Goal: Transaction & Acquisition: Book appointment/travel/reservation

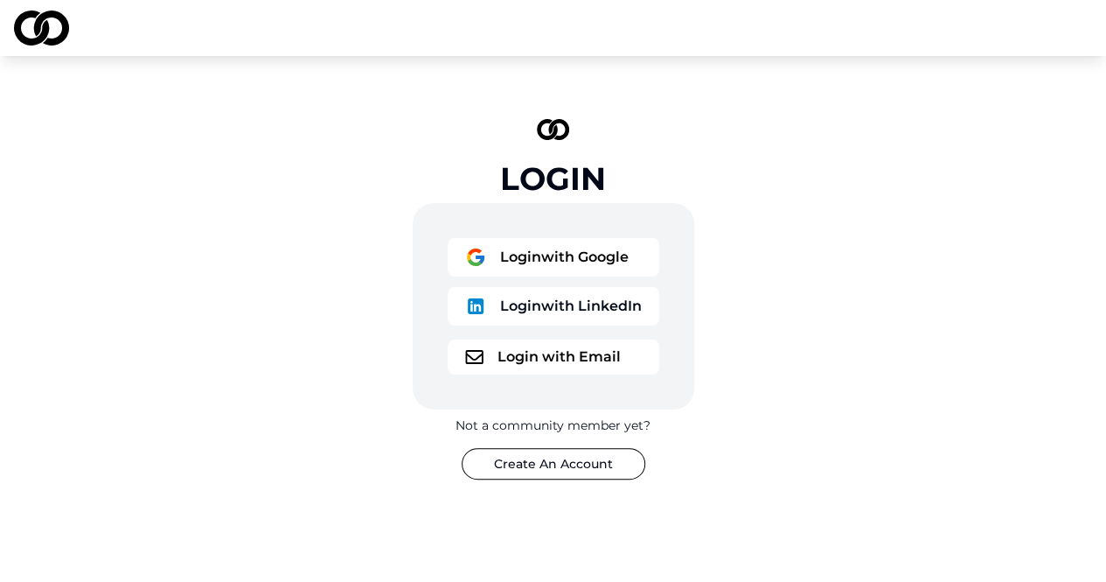
click at [567, 363] on button "Login with Email" at bounding box center [554, 356] width 212 height 35
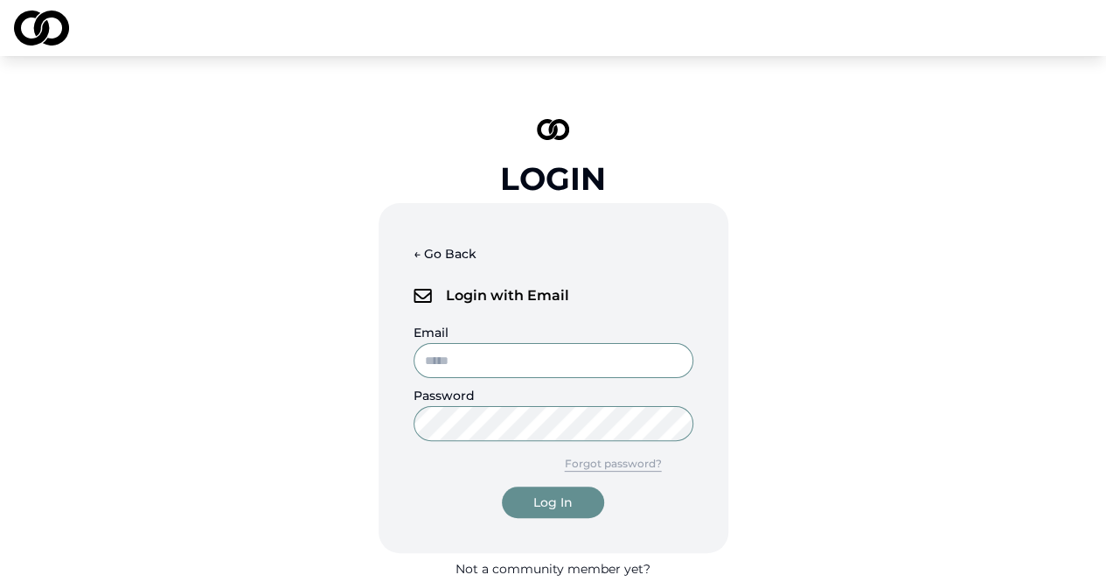
click at [529, 365] on input "Email" at bounding box center [554, 360] width 280 height 35
type input "**********"
click at [502, 486] on button "Log In" at bounding box center [553, 501] width 102 height 31
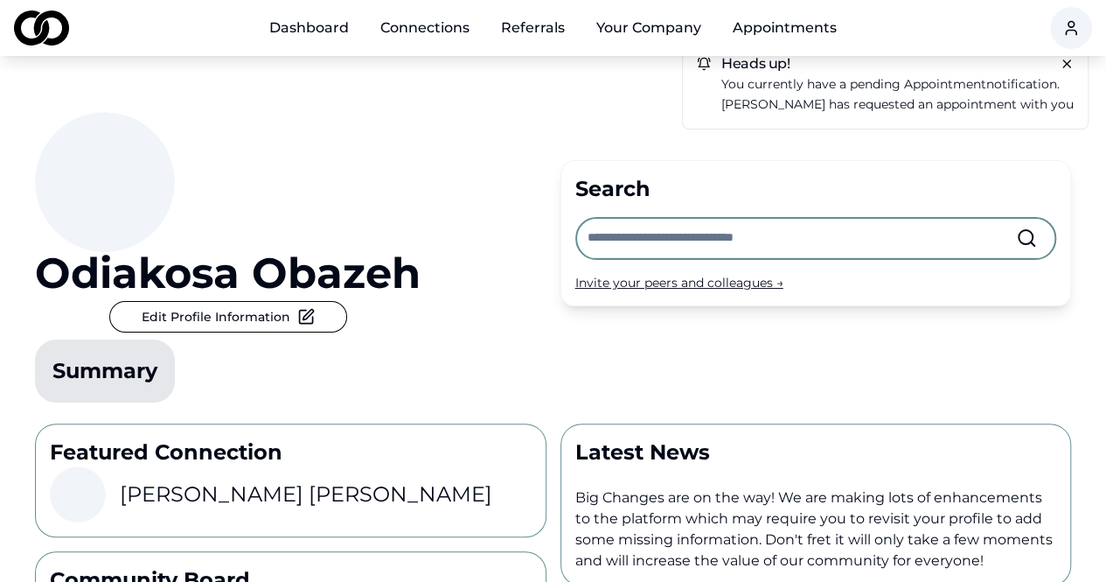
click at [943, 90] on span "appointment" at bounding box center [945, 84] width 82 height 16
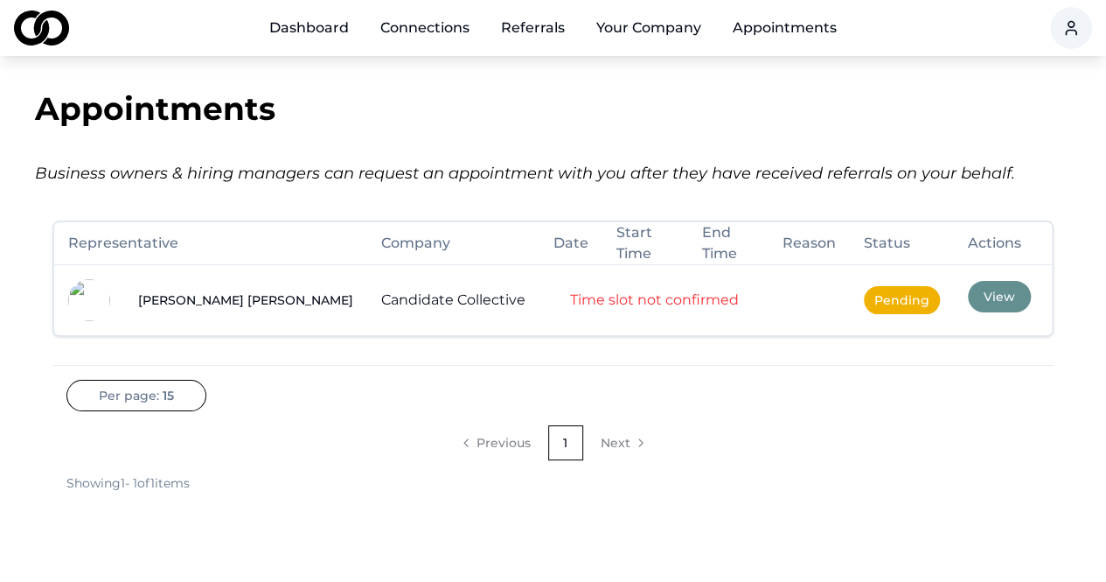
click at [968, 293] on button "View" at bounding box center [999, 296] width 63 height 31
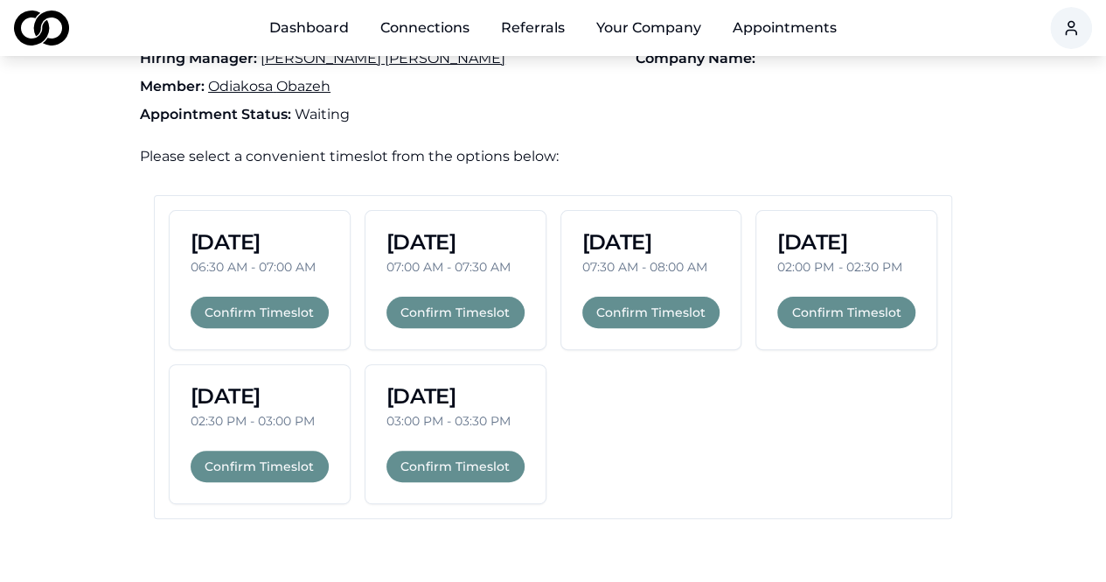
scroll to position [103, 0]
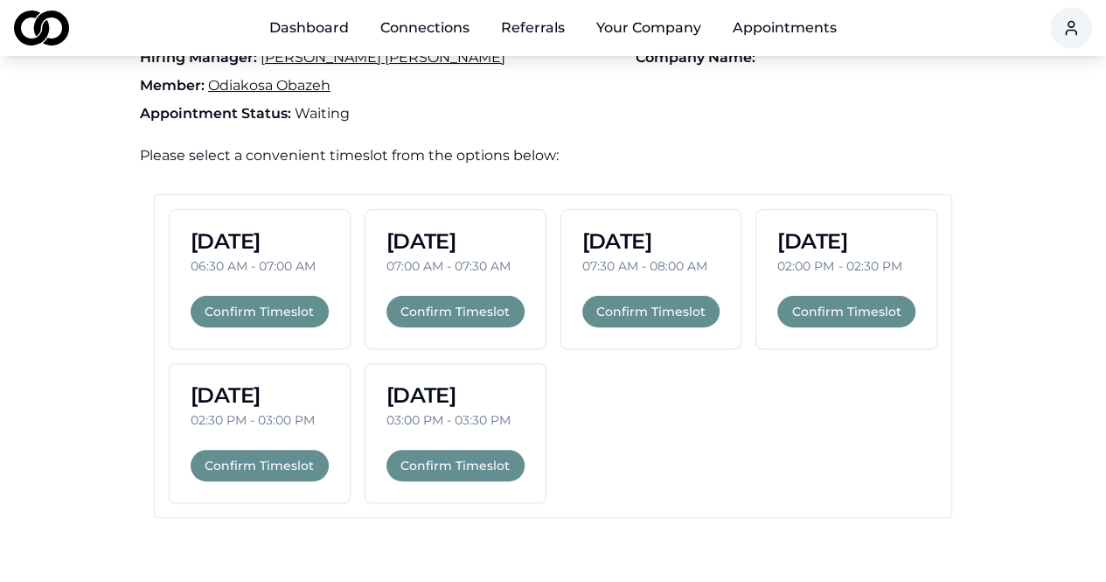
click at [854, 307] on button "Confirm Timeslot" at bounding box center [847, 311] width 138 height 31
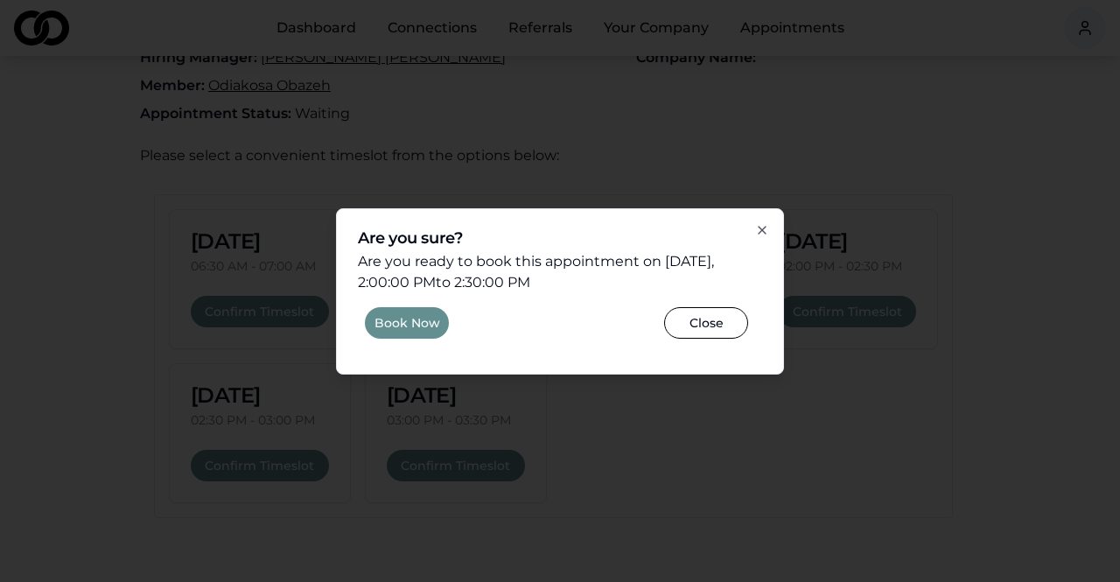
click at [423, 325] on button "Book Now" at bounding box center [407, 322] width 84 height 31
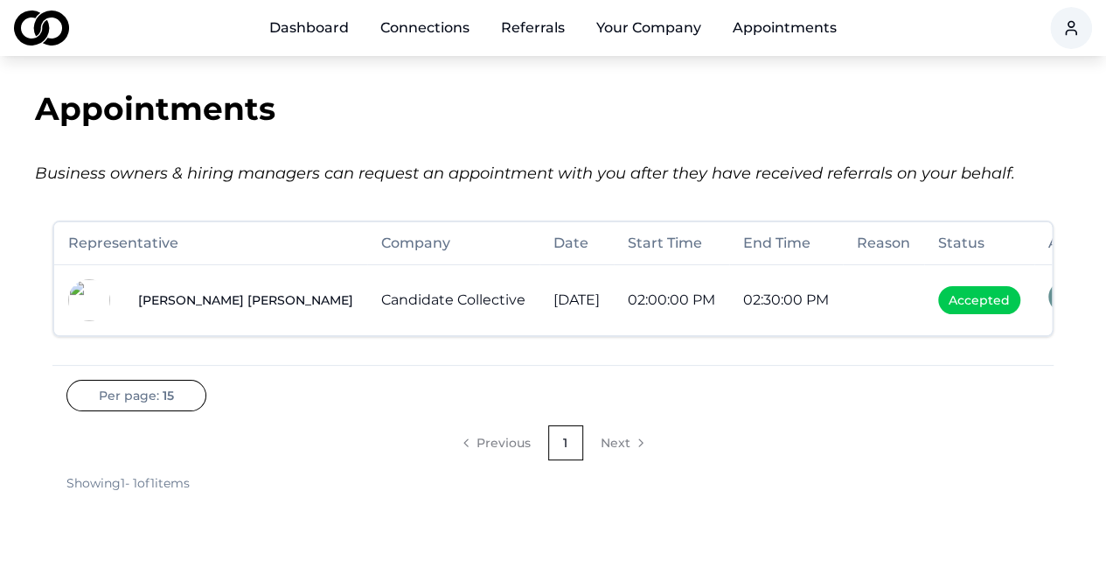
click at [1068, 38] on html "Dashboard Connections Referrals Your Company Appointments Appointments Business…" at bounding box center [553, 291] width 1106 height 582
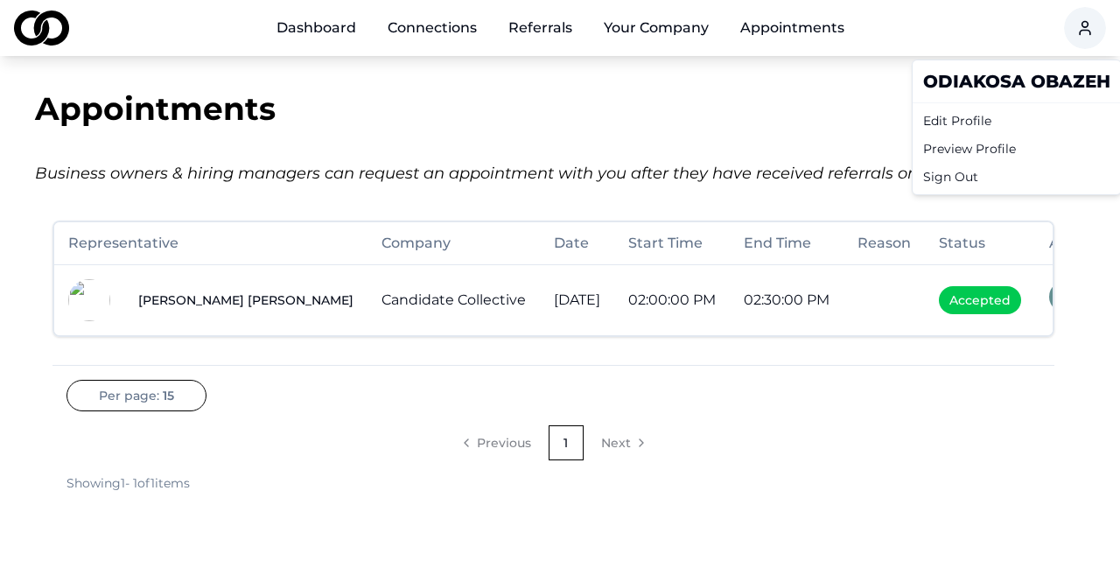
click at [957, 175] on div "Sign Out" at bounding box center [1016, 177] width 201 height 28
